Goal: Transaction & Acquisition: Purchase product/service

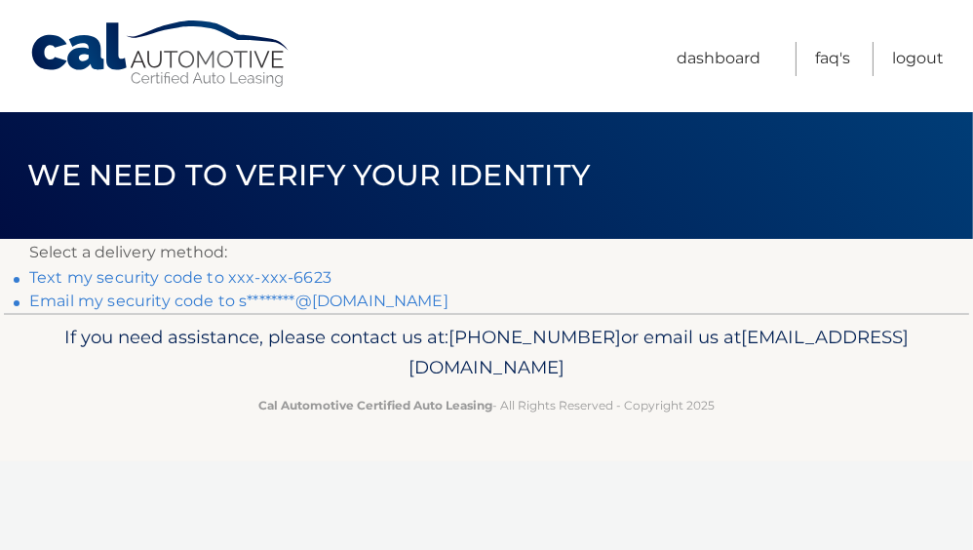
click at [268, 283] on link "Text my security code to xxx-xxx-6623" at bounding box center [180, 277] width 302 height 19
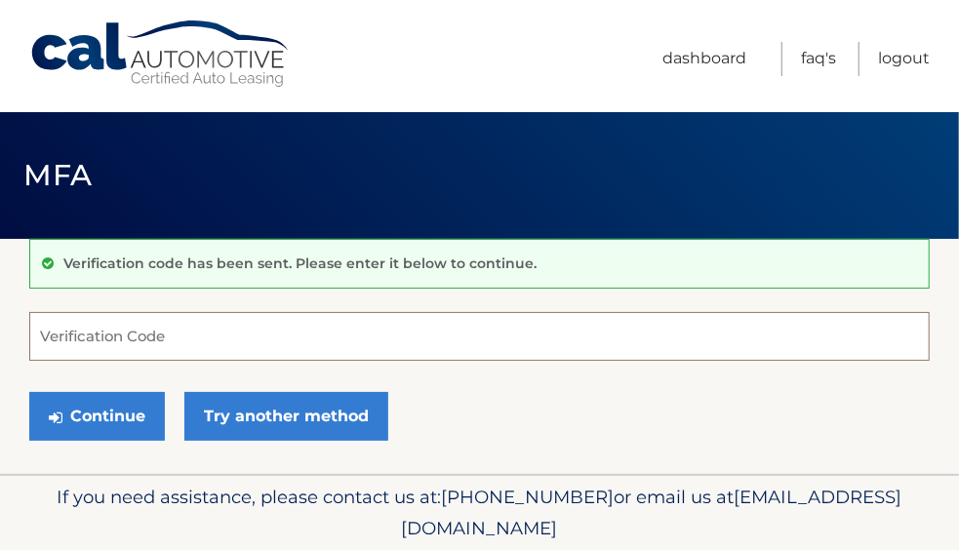
click at [181, 334] on input "Verification Code" at bounding box center [479, 336] width 900 height 49
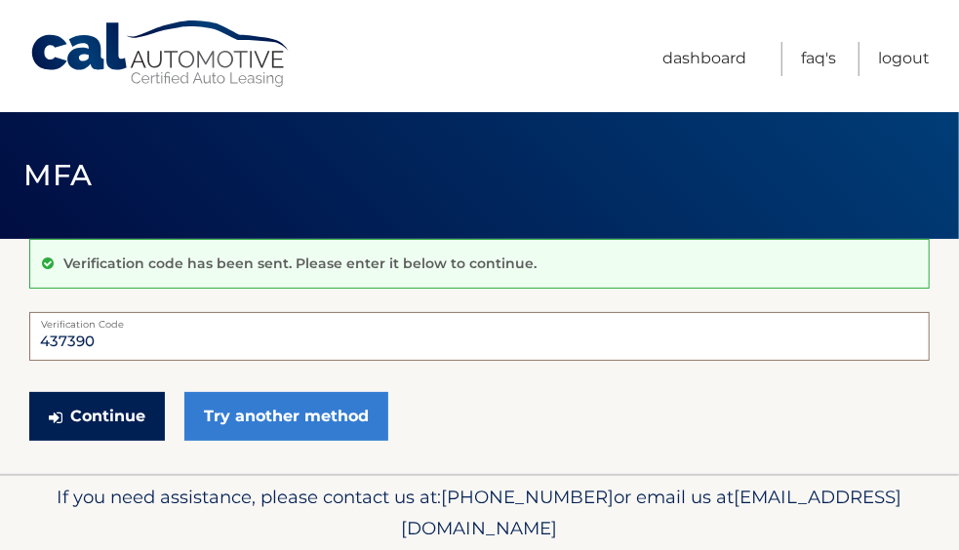
type input "437390"
click at [115, 418] on button "Continue" at bounding box center [97, 416] width 136 height 49
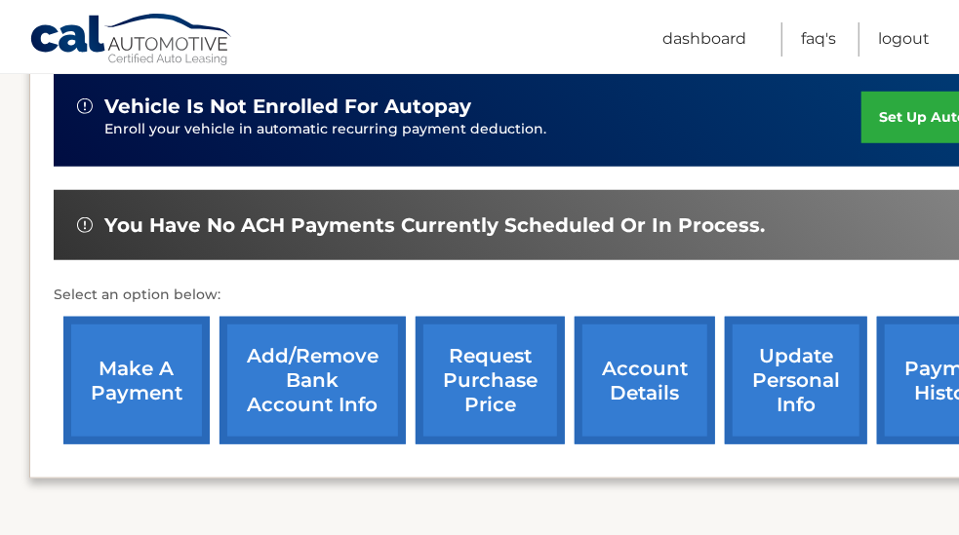
scroll to position [585, 0]
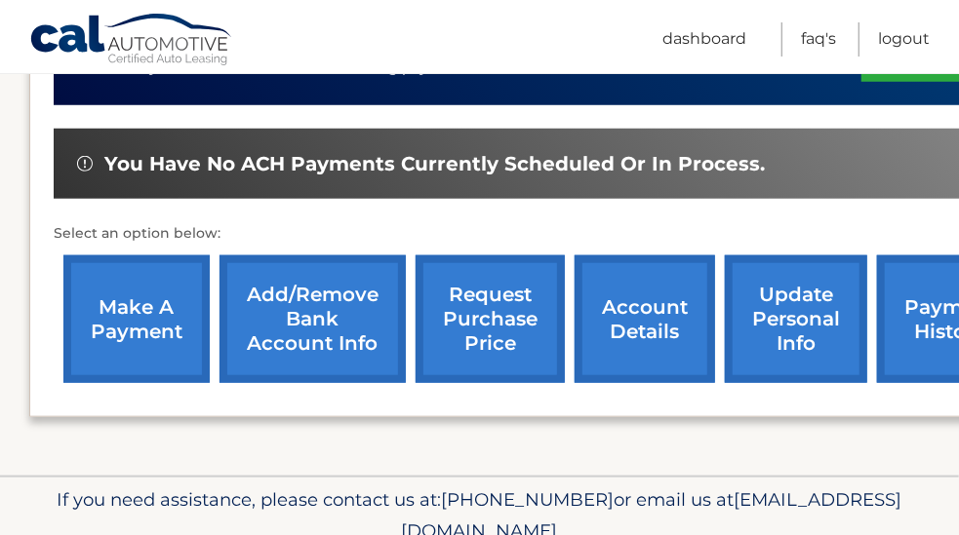
click at [122, 305] on link "make a payment" at bounding box center [136, 320] width 146 height 128
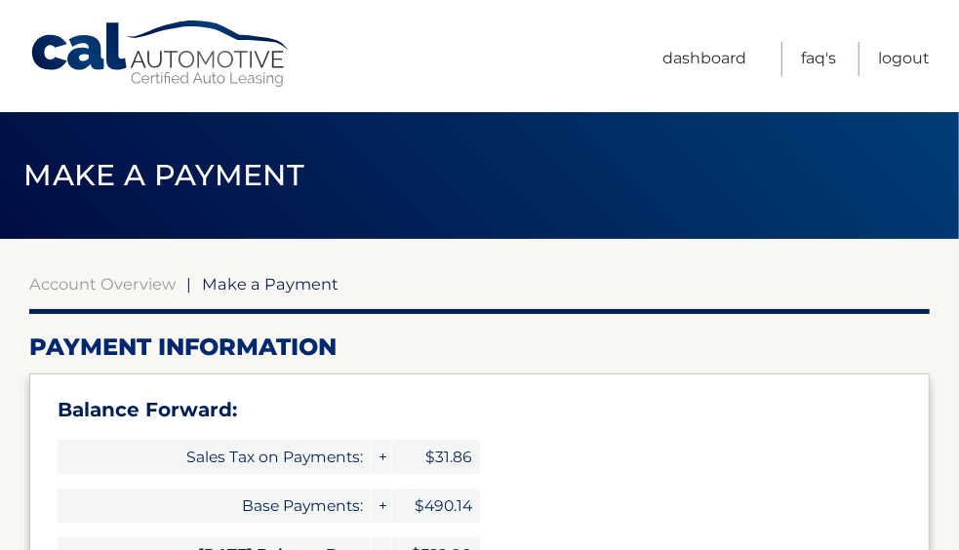
select select "ZGFkYzk5ZjYtYjQ3Yi00ZWNmLWE1MzItYzMwM2RlODE1OTlj"
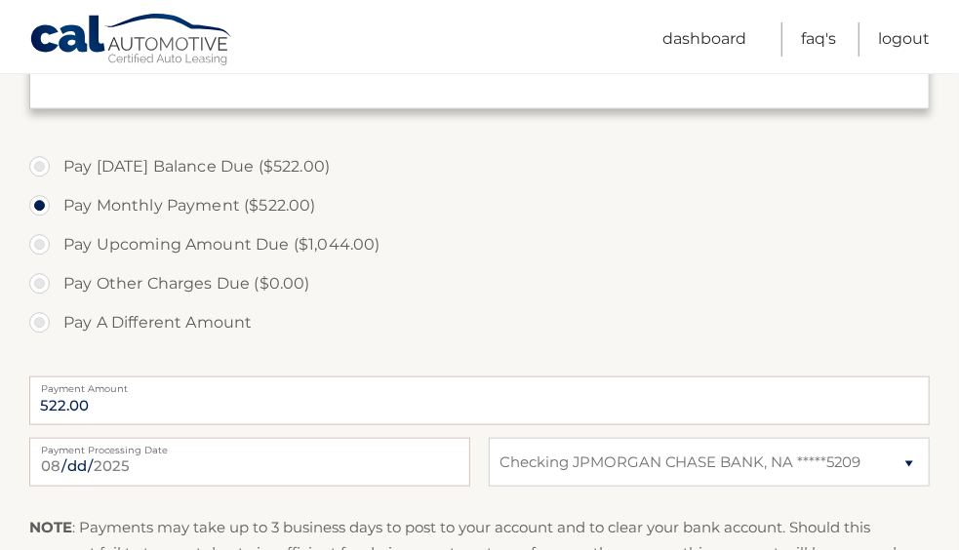
scroll to position [683, 0]
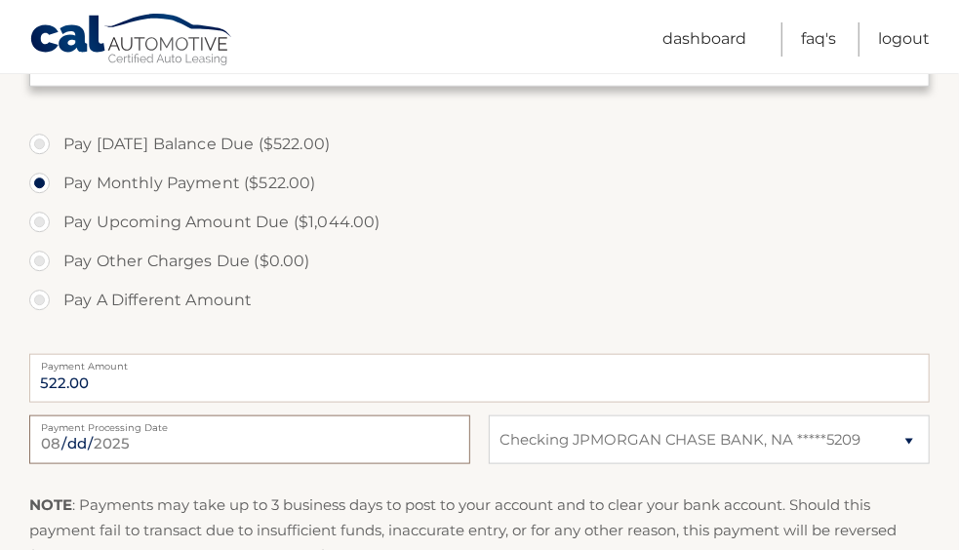
click at [153, 442] on input "2025-08-14" at bounding box center [249, 439] width 441 height 49
click at [571, 289] on label "Pay A Different Amount" at bounding box center [479, 300] width 900 height 39
click at [57, 289] on input "Pay A Different Amount" at bounding box center [47, 296] width 20 height 31
radio input "true"
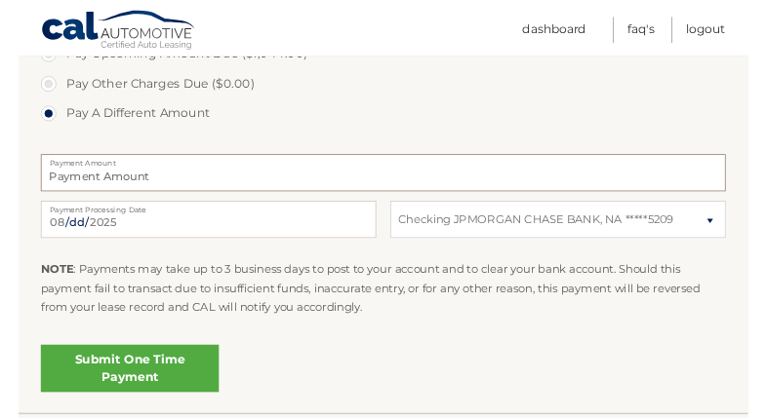
scroll to position [877, 0]
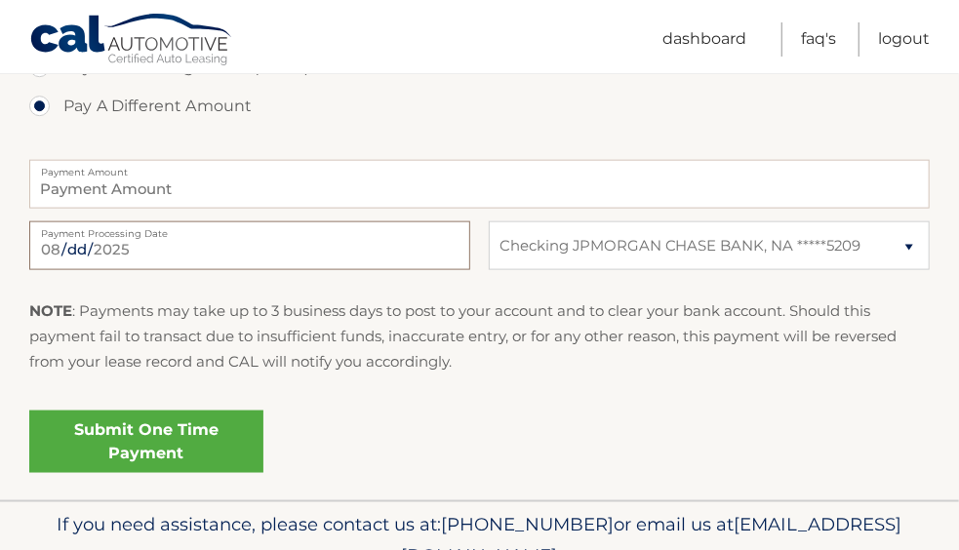
click at [292, 250] on input "2025-08-14" at bounding box center [249, 245] width 441 height 49
type input "2025-08-15"
click at [201, 445] on link "Submit One Time Payment" at bounding box center [146, 442] width 234 height 62
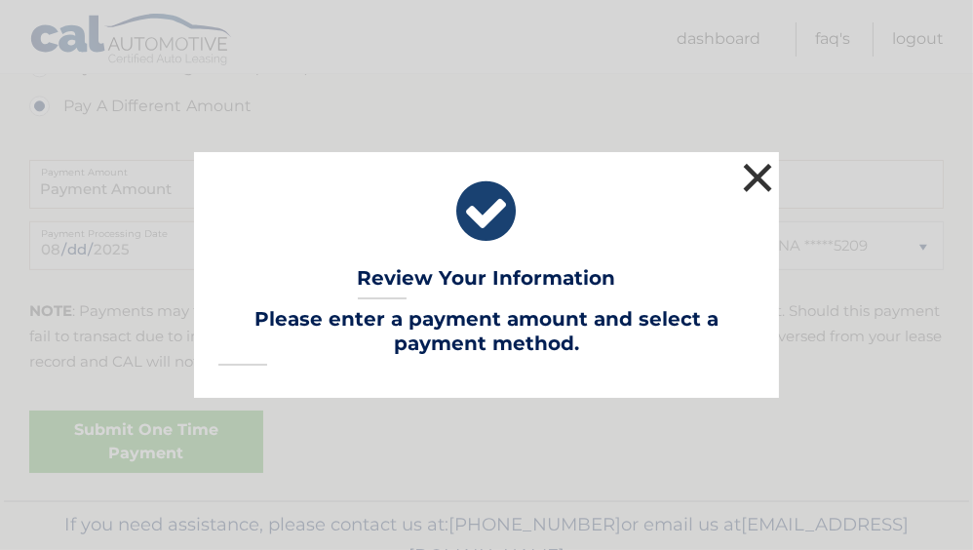
drag, startPoint x: 761, startPoint y: 177, endPoint x: 728, endPoint y: 189, distance: 34.6
click at [761, 176] on button "×" at bounding box center [757, 177] width 39 height 39
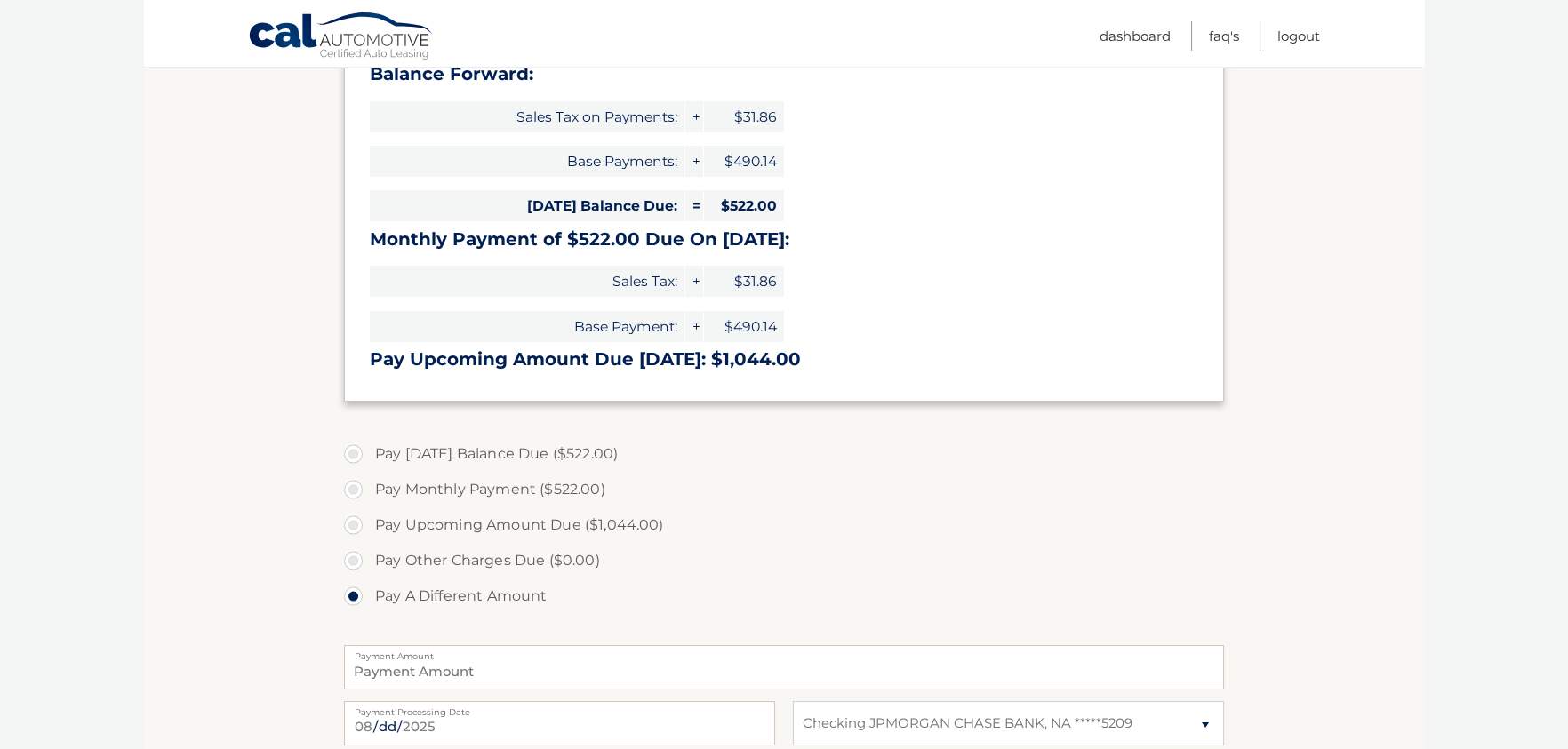
scroll to position [374, 0]
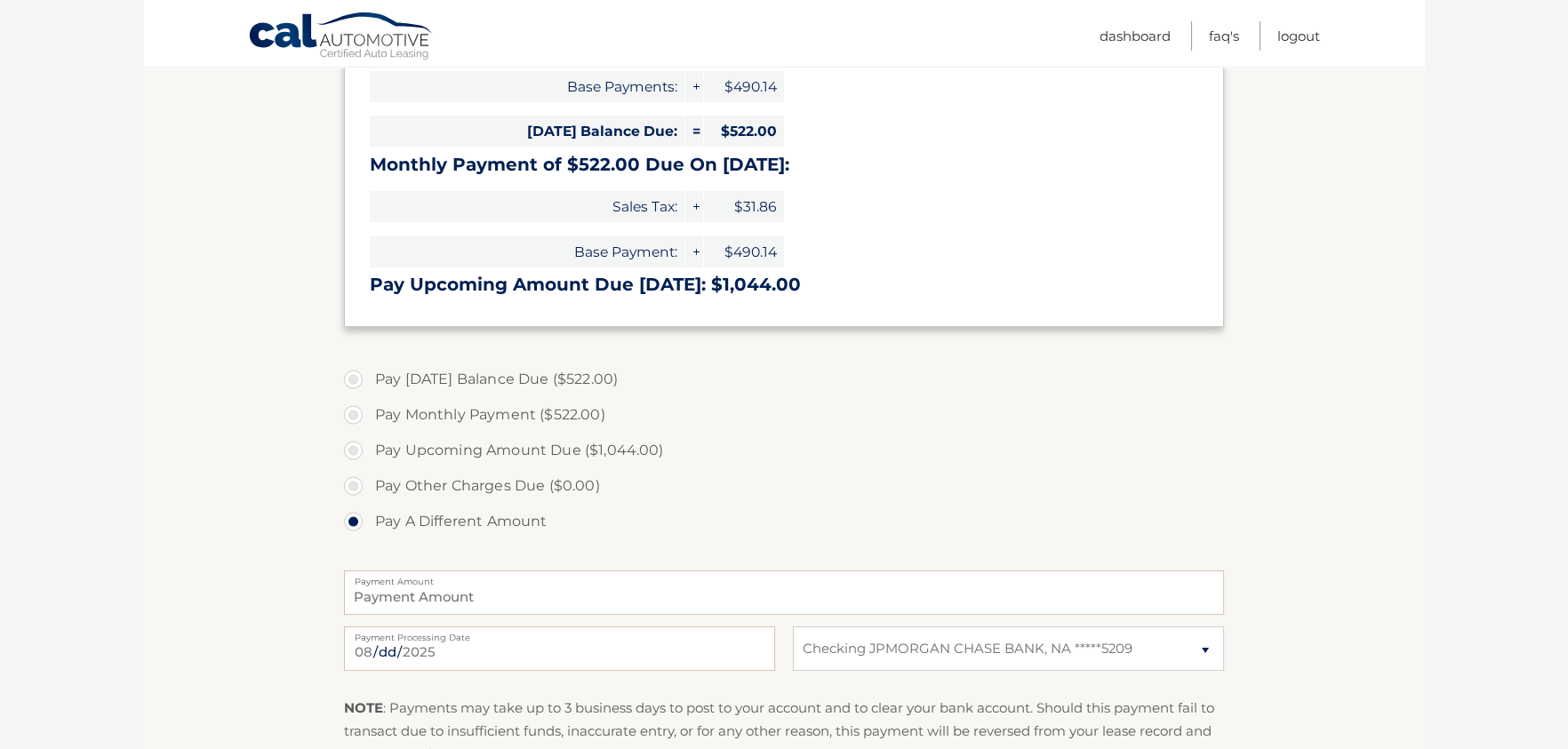
click at [354, 381] on label "Pay Today's Balance Due ($522.00)" at bounding box center [783, 379] width 880 height 36
click at [354, 381] on input "Pay Today's Balance Due ($522.00)" at bounding box center [360, 375] width 18 height 28
radio input "true"
type input "522.00"
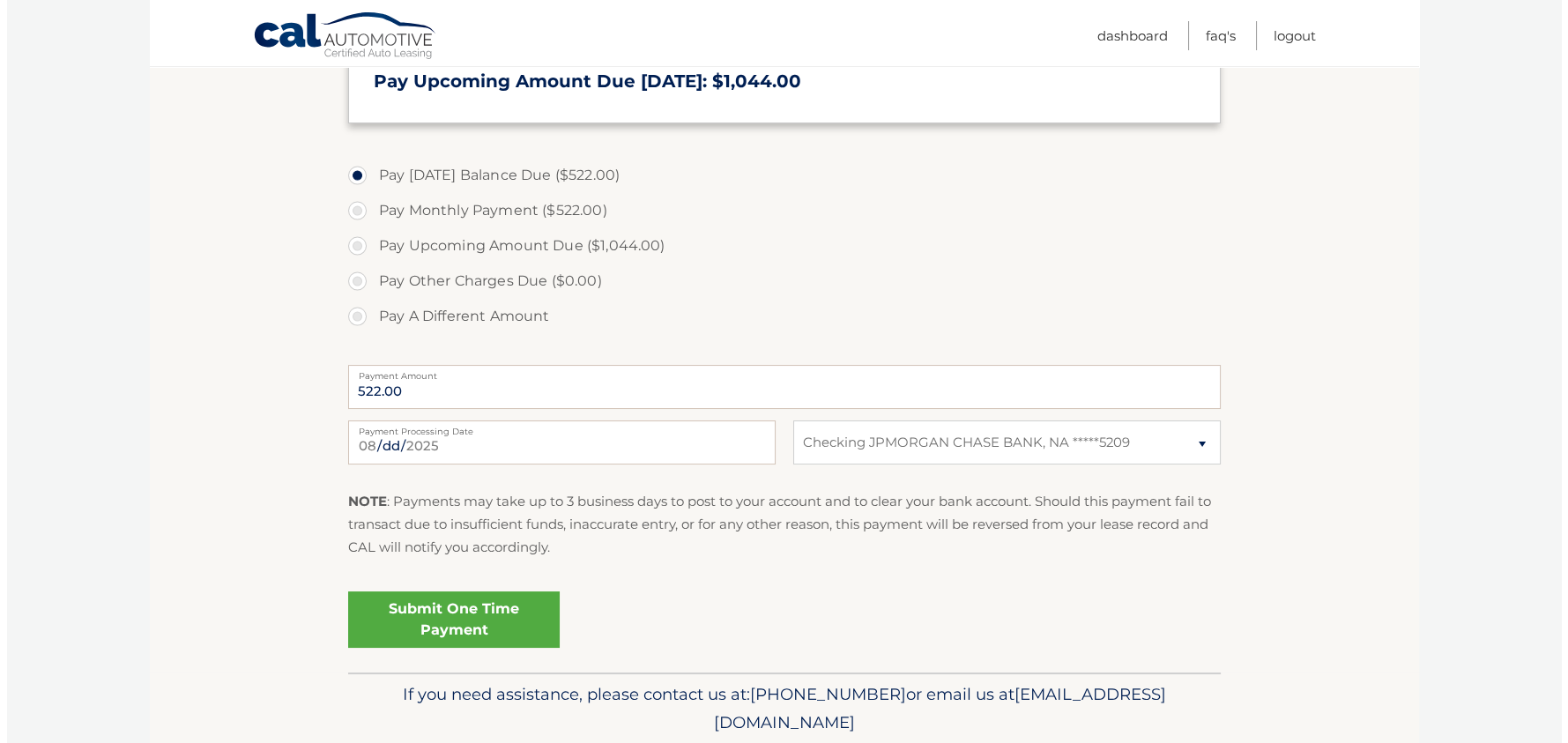
scroll to position [635, 0]
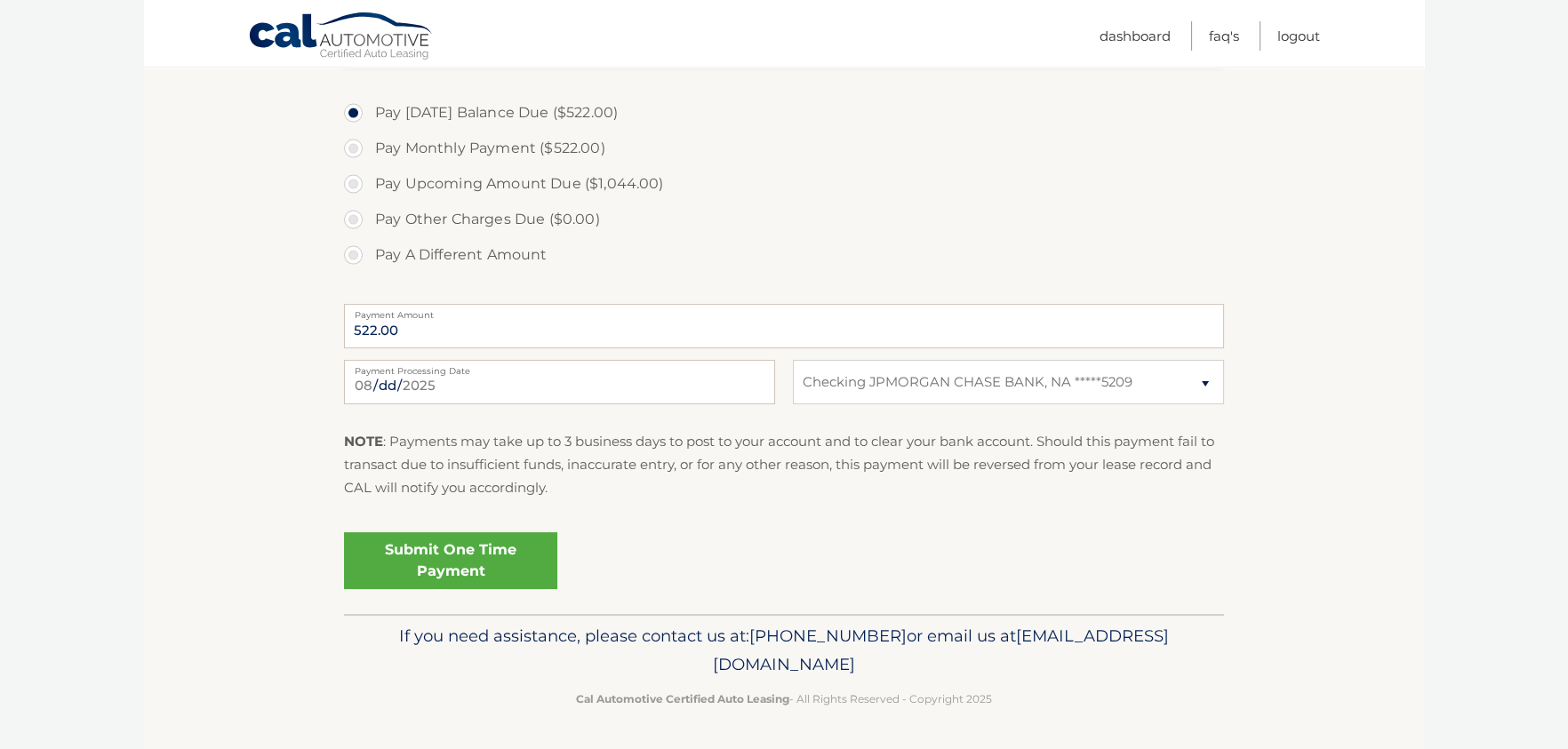
click at [453, 500] on link "Submit One Time Payment" at bounding box center [450, 560] width 213 height 56
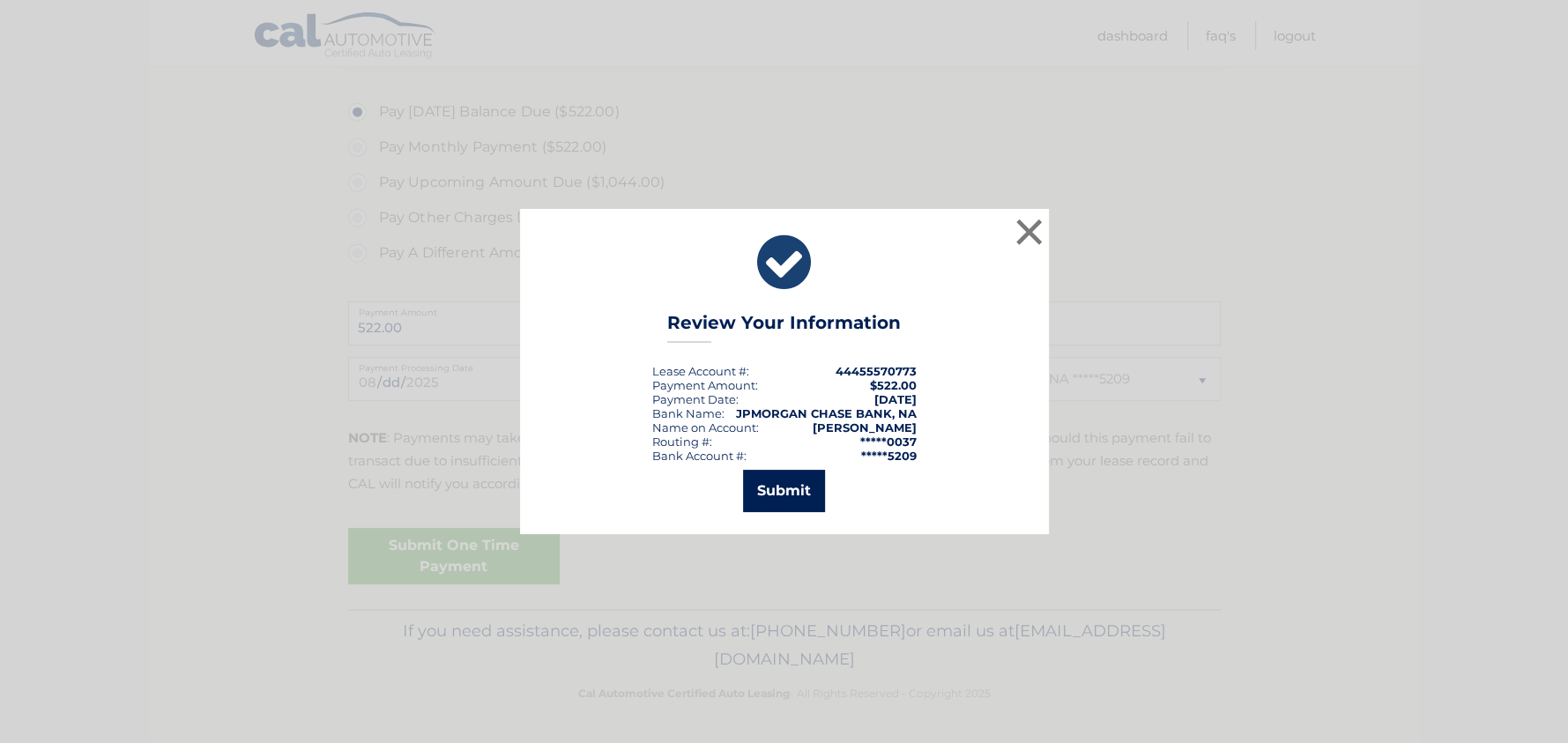
click at [764, 484] on button "Submit" at bounding box center [784, 491] width 82 height 42
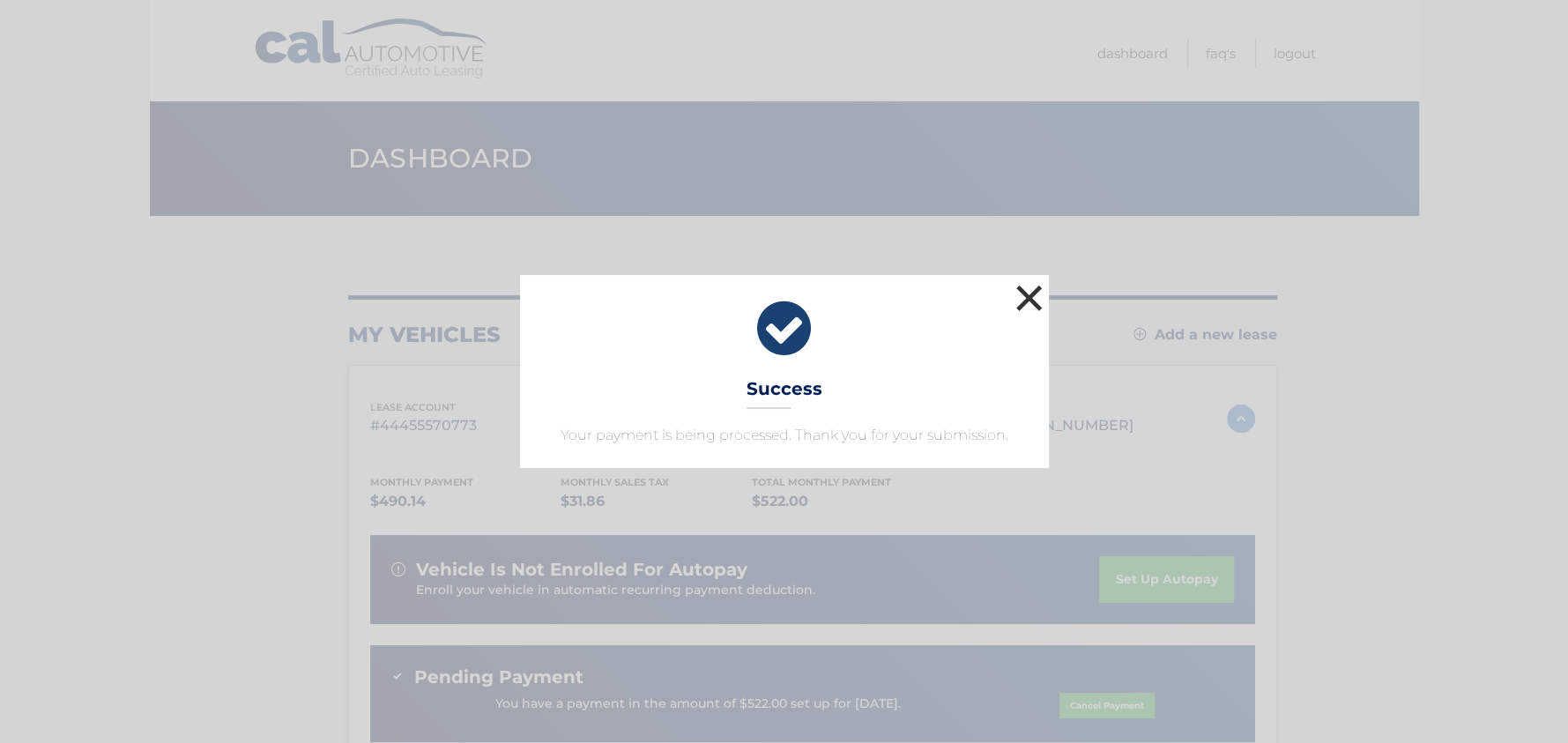
click at [1027, 296] on button "×" at bounding box center [1029, 297] width 35 height 35
